Goal: Find specific page/section: Locate a particular part of the current website

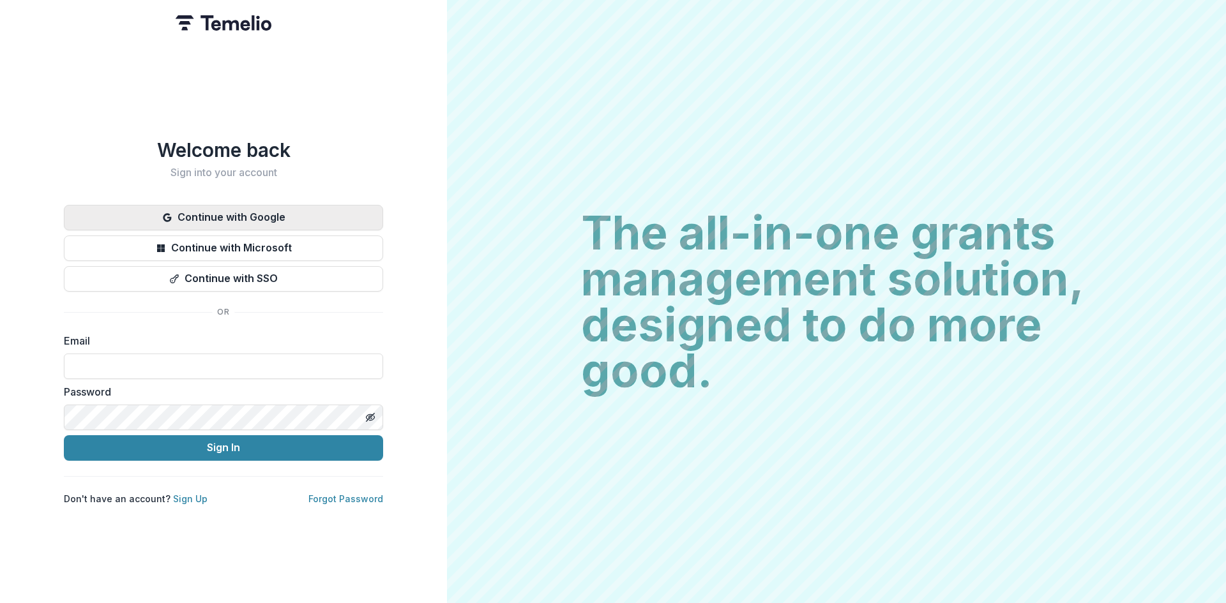
click at [250, 216] on button "Continue with Google" at bounding box center [223, 218] width 319 height 26
click at [160, 366] on input at bounding box center [223, 367] width 319 height 26
type input "**********"
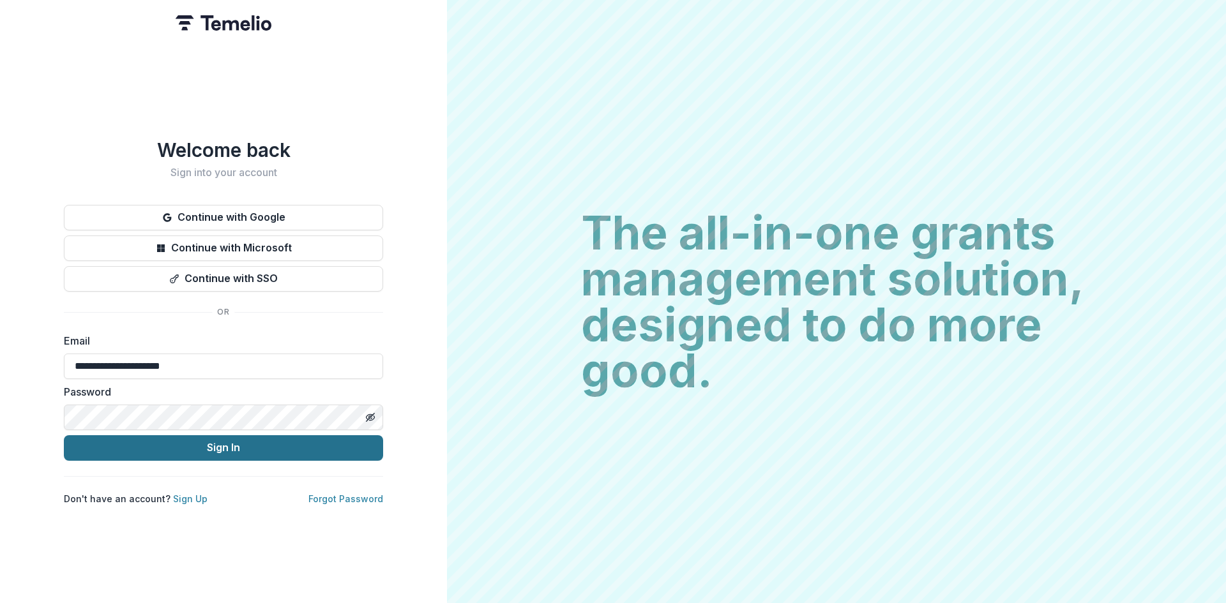
click at [188, 449] on button "Sign In" at bounding box center [223, 448] width 319 height 26
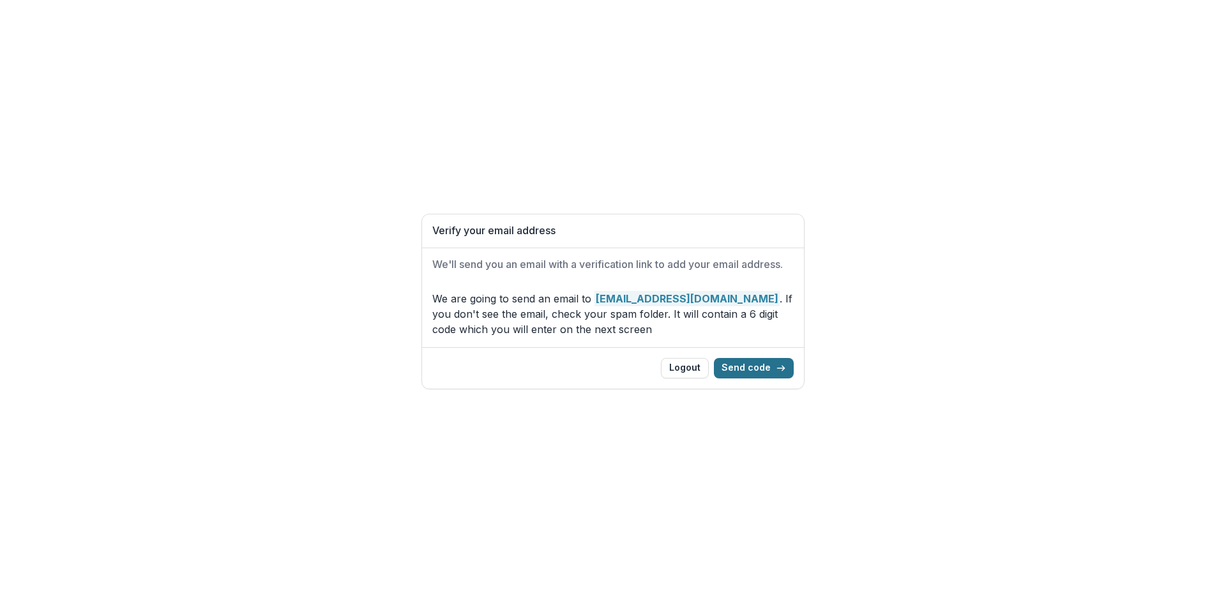
click at [764, 368] on button "Send code" at bounding box center [754, 368] width 80 height 20
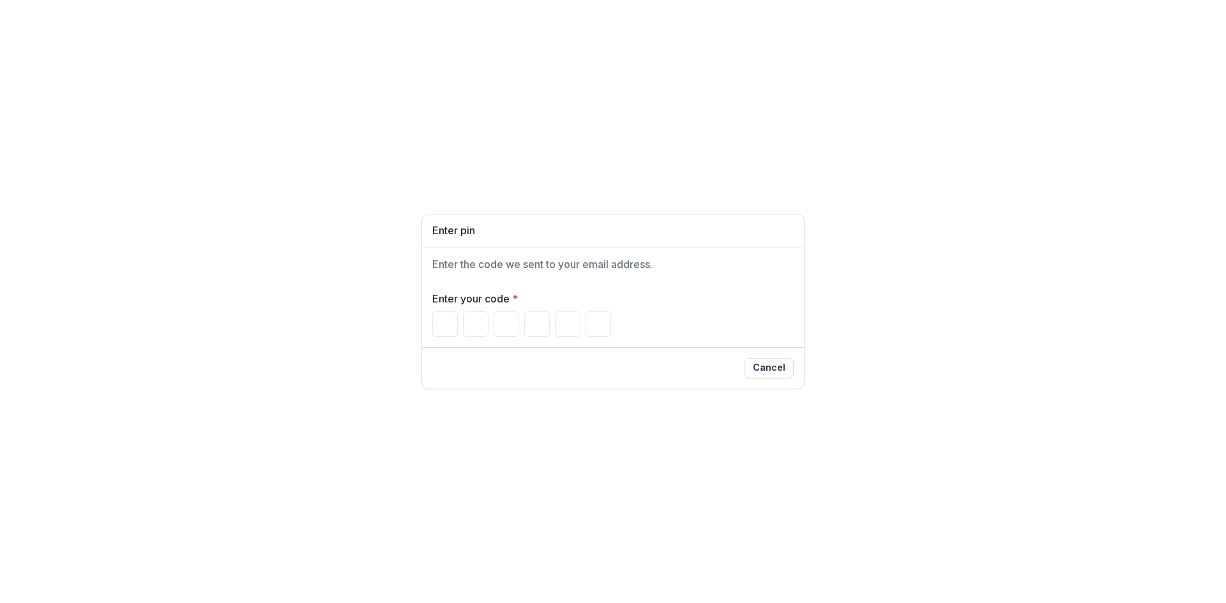
type input "*"
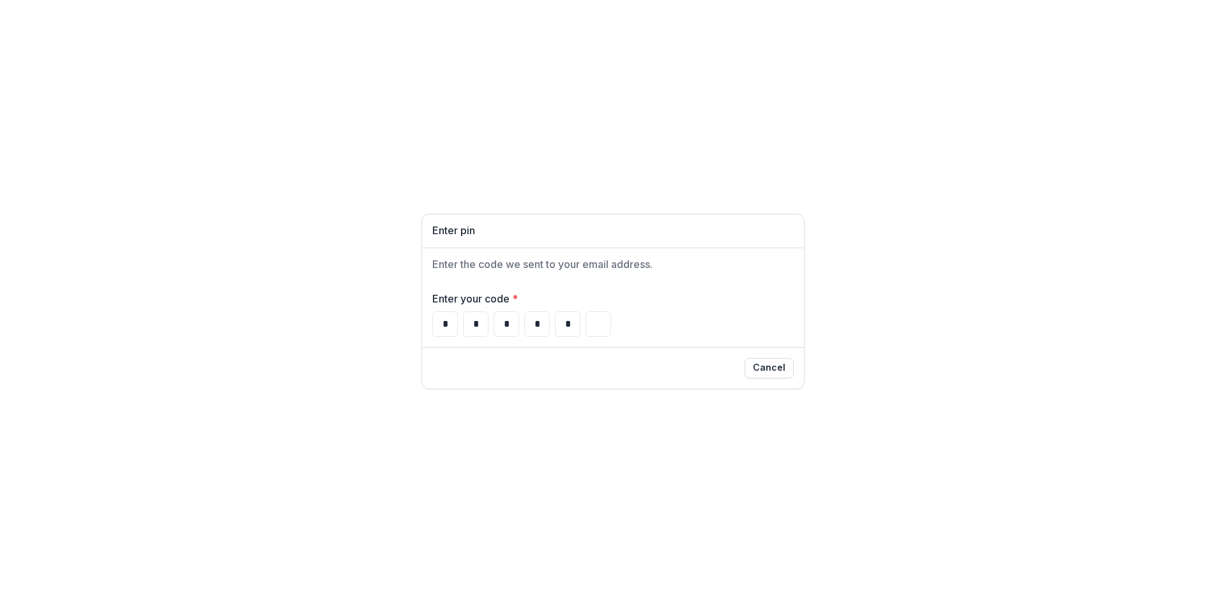
type input "*"
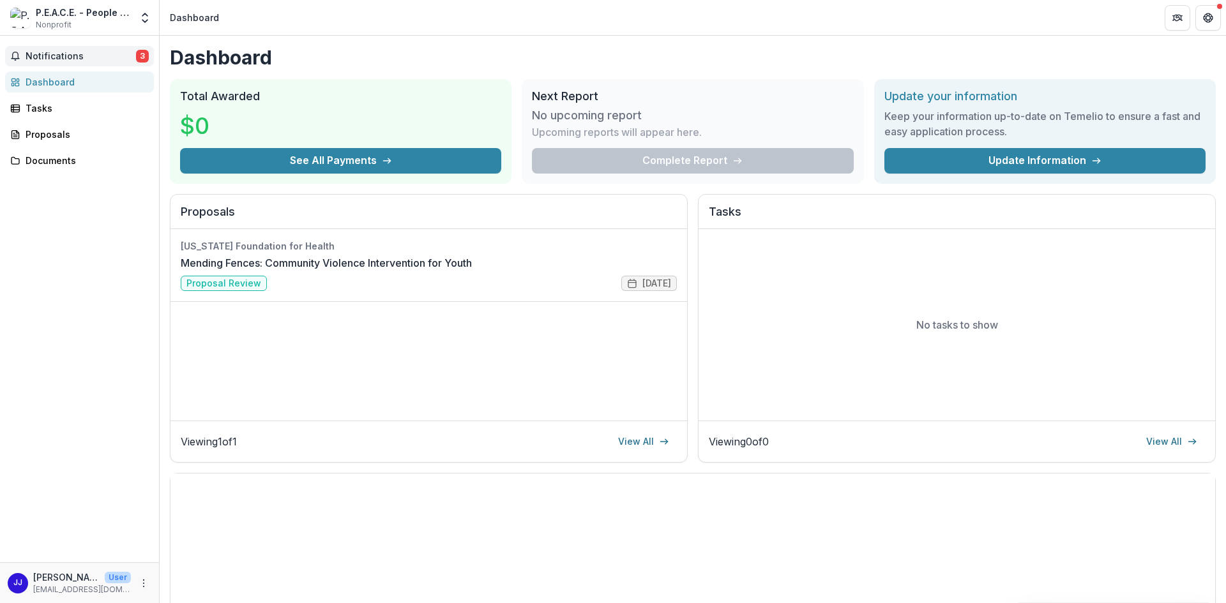
click at [72, 56] on span "Notifications" at bounding box center [81, 56] width 110 height 11
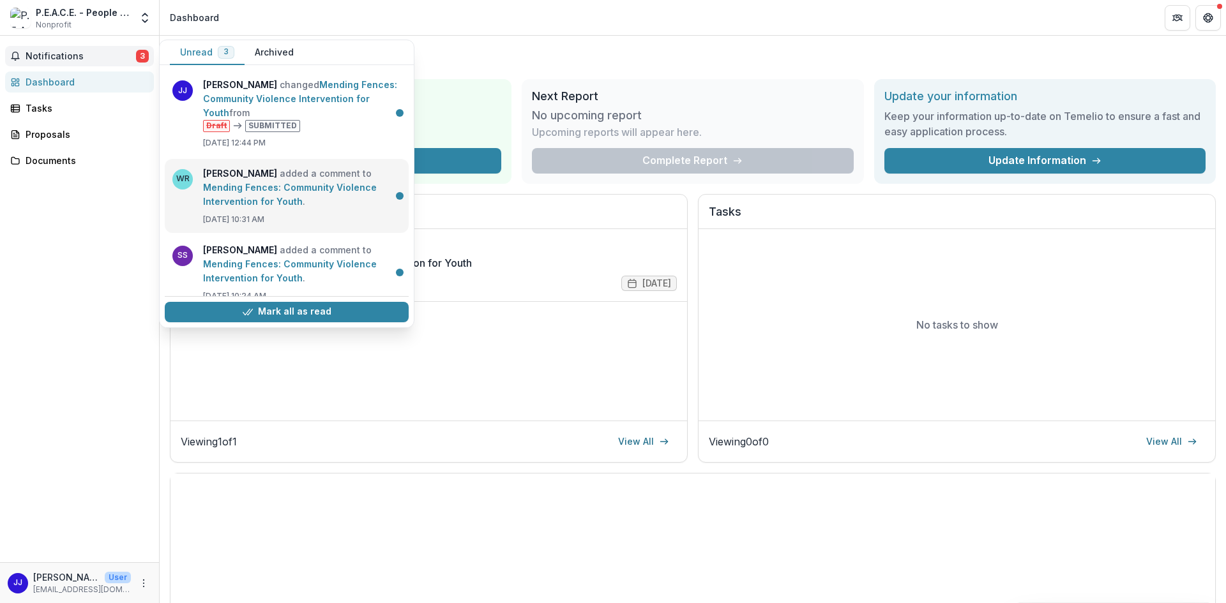
click at [306, 192] on link "Mending Fences: Community Violence Intervention for Youth" at bounding box center [290, 194] width 174 height 25
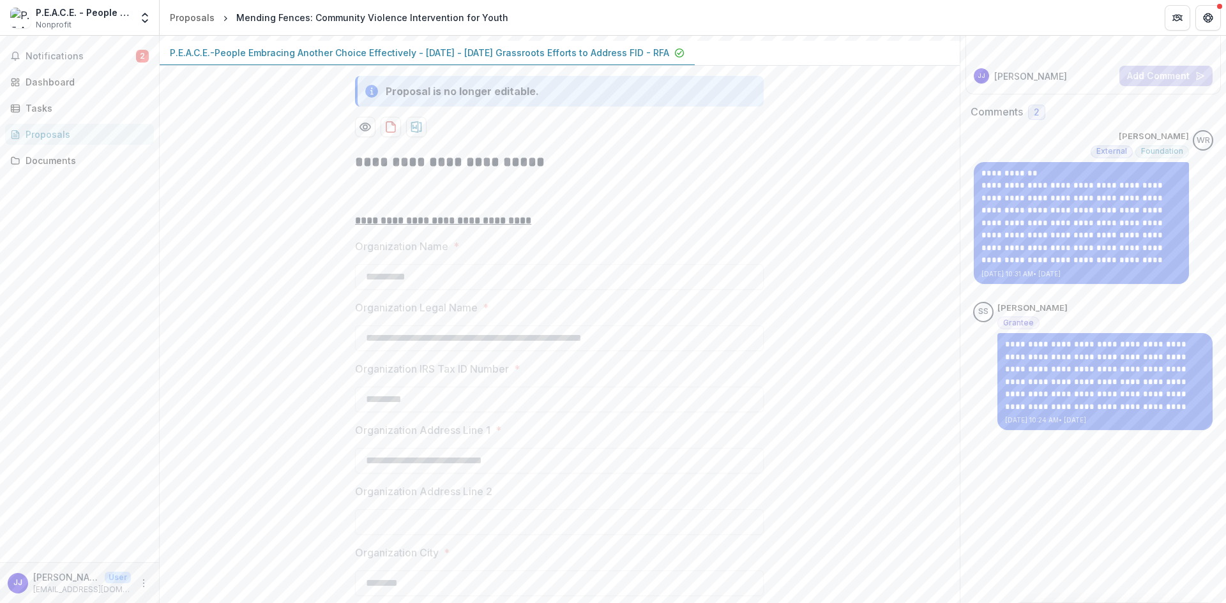
scroll to position [192, 0]
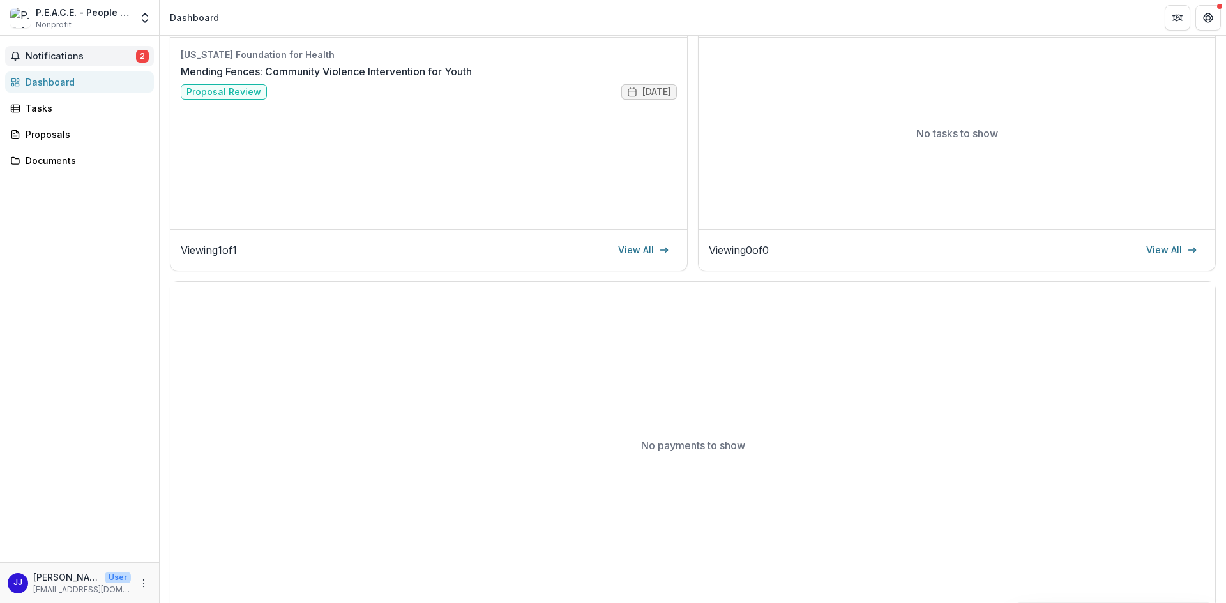
click at [52, 54] on span "Notifications" at bounding box center [81, 56] width 110 height 11
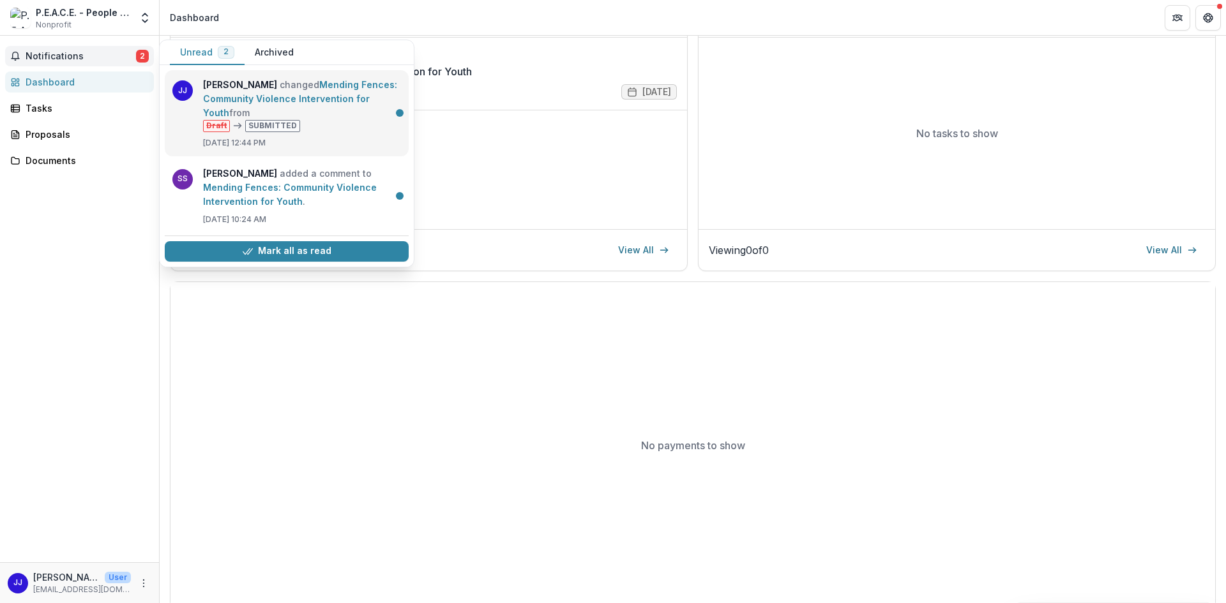
click at [310, 88] on link "Mending Fences: Community Violence Intervention for Youth" at bounding box center [300, 98] width 194 height 39
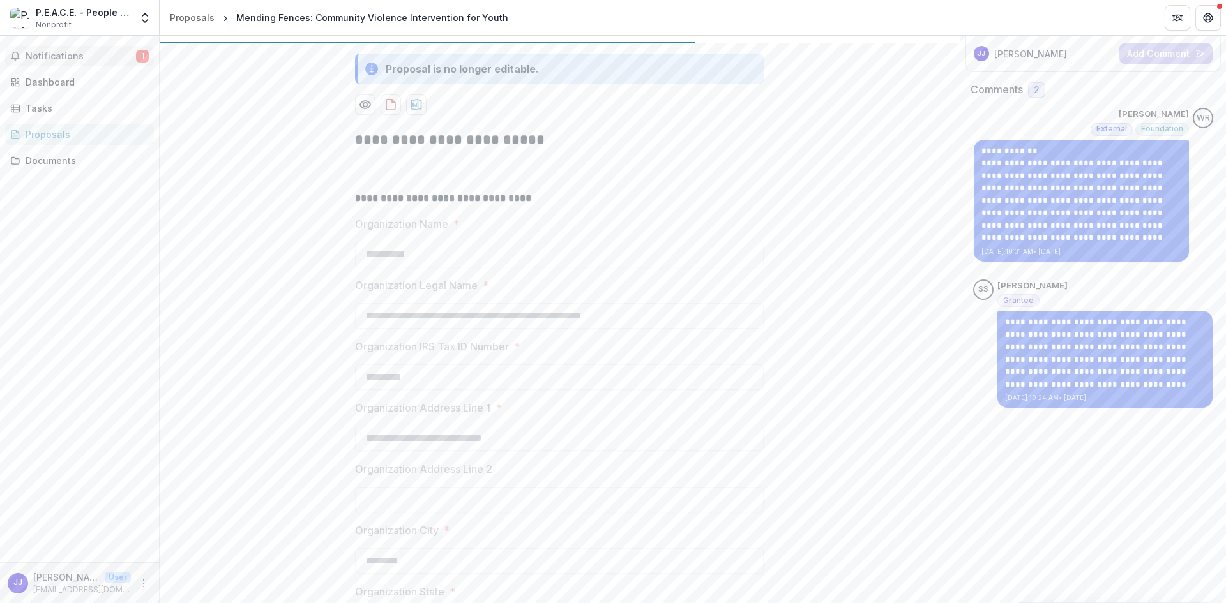
click at [73, 59] on span "Notifications" at bounding box center [81, 56] width 110 height 11
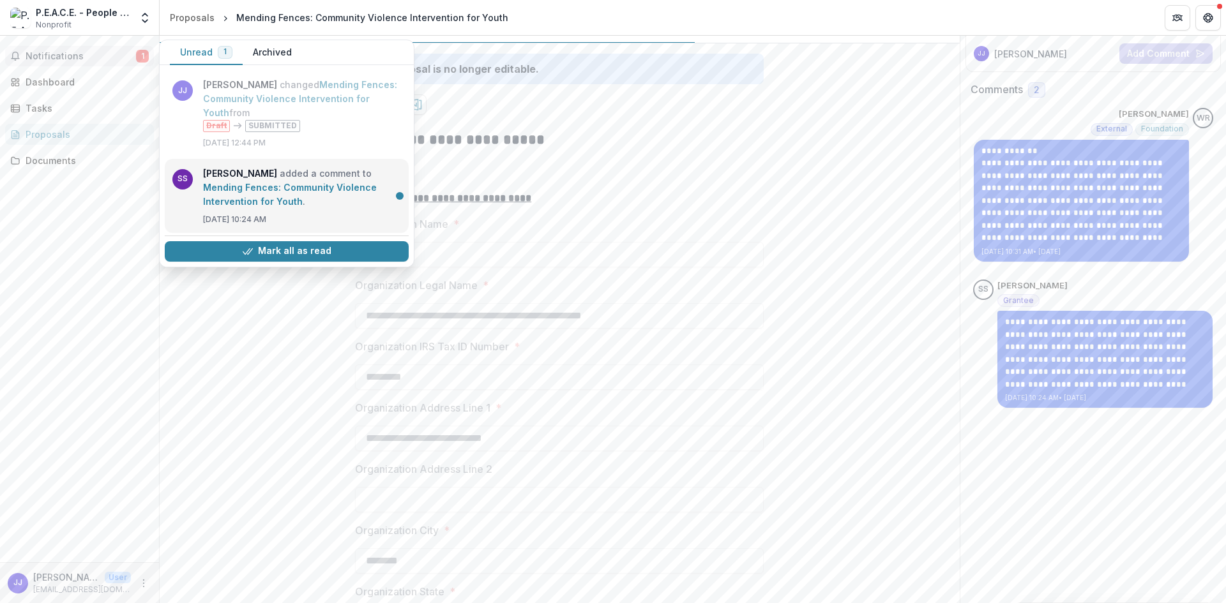
click at [309, 182] on link "Mending Fences: Community Violence Intervention for Youth" at bounding box center [290, 194] width 174 height 25
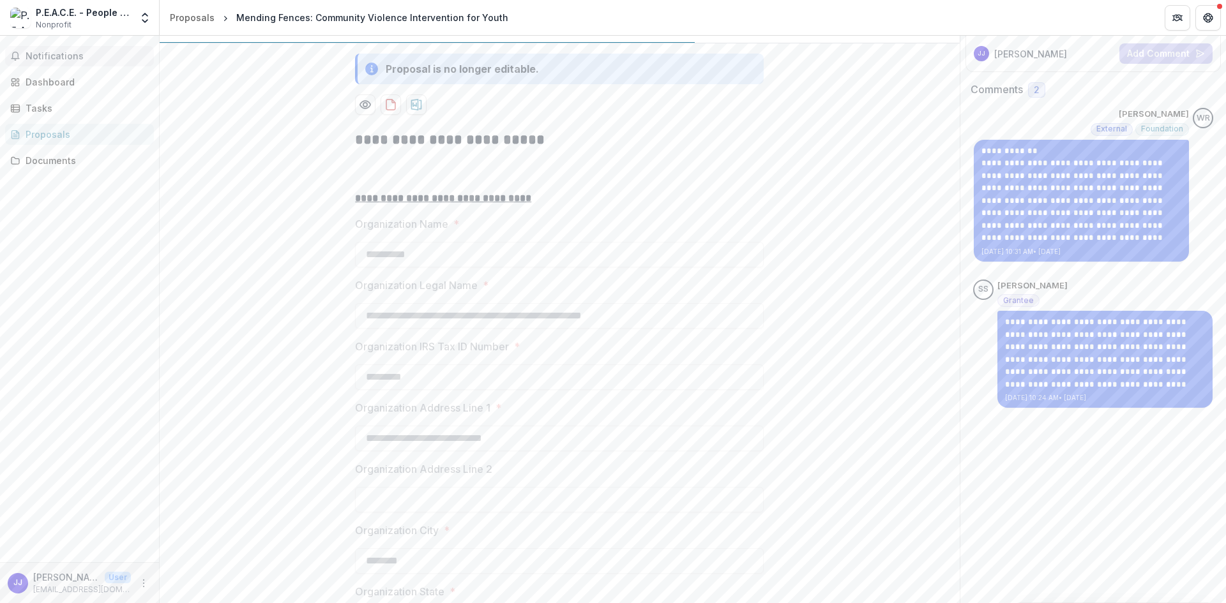
click at [45, 55] on span "Notifications" at bounding box center [87, 56] width 123 height 11
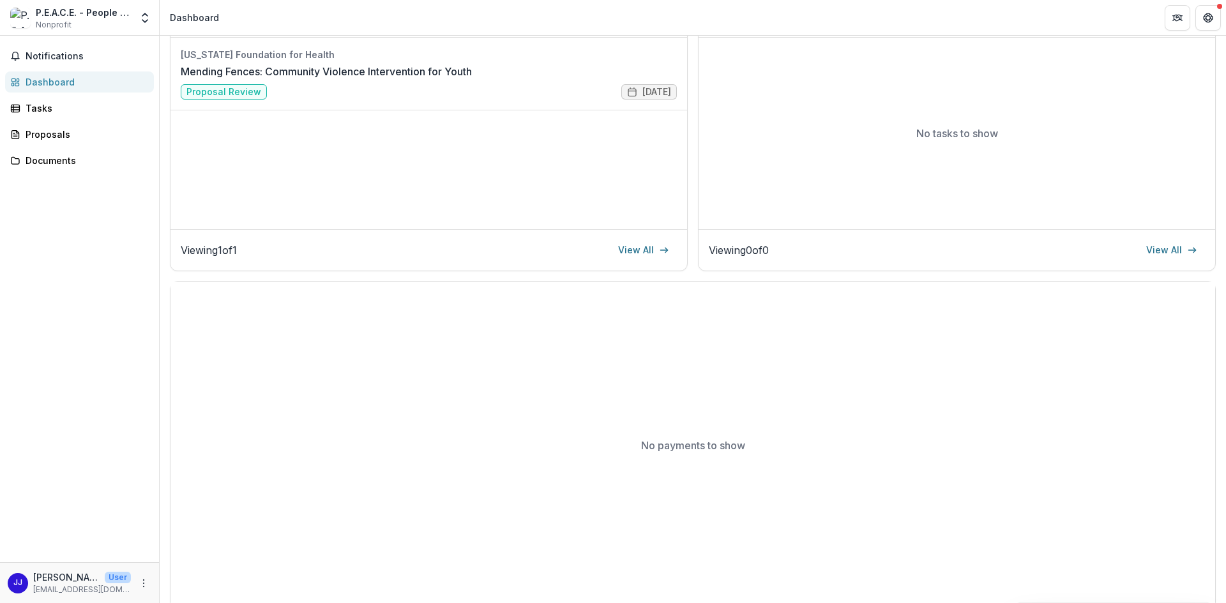
click at [55, 87] on div "Dashboard" at bounding box center [85, 81] width 118 height 13
click at [45, 85] on div "Dashboard" at bounding box center [85, 81] width 118 height 13
